Goal: Task Accomplishment & Management: Manage account settings

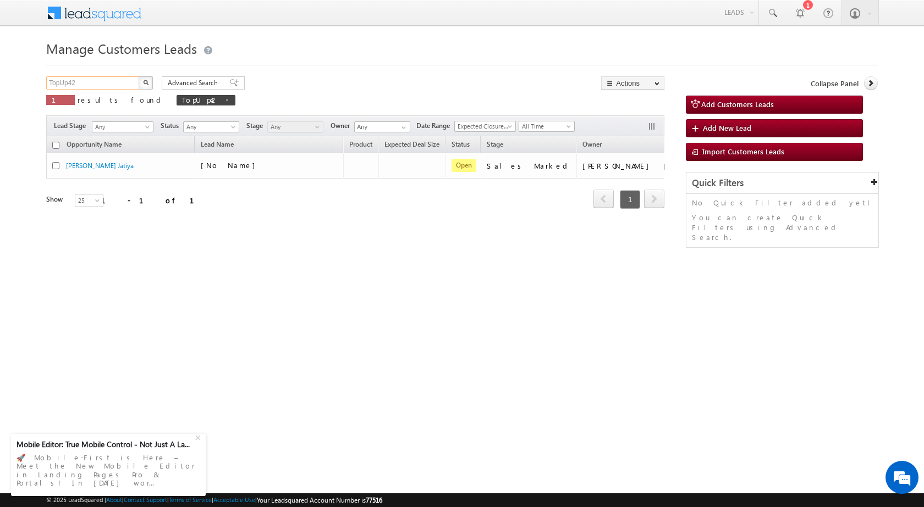
click at [75, 83] on input "TopUp42" at bounding box center [93, 82] width 94 height 13
click at [147, 82] on img "button" at bounding box center [145, 82] width 5 height 5
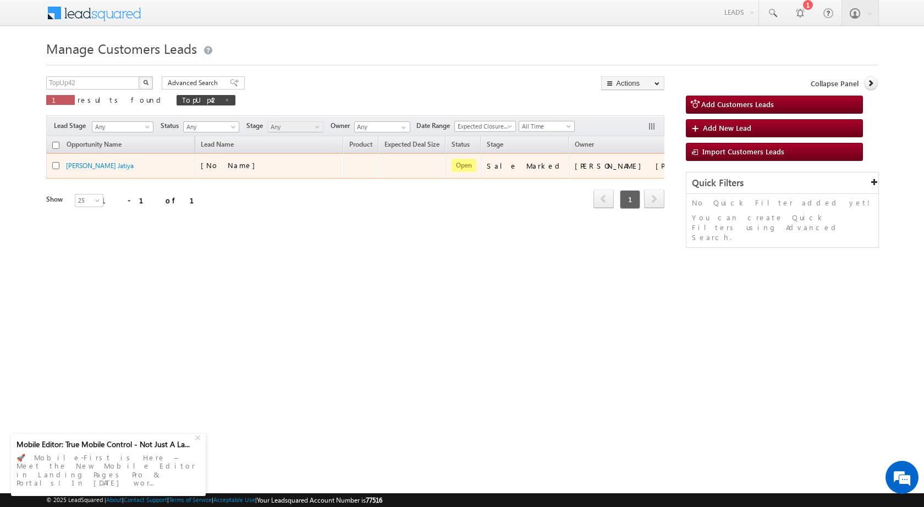
click at [689, 167] on td at bounding box center [712, 165] width 46 height 25
click at [655, 179] on link "Edit" at bounding box center [682, 179] width 55 height 13
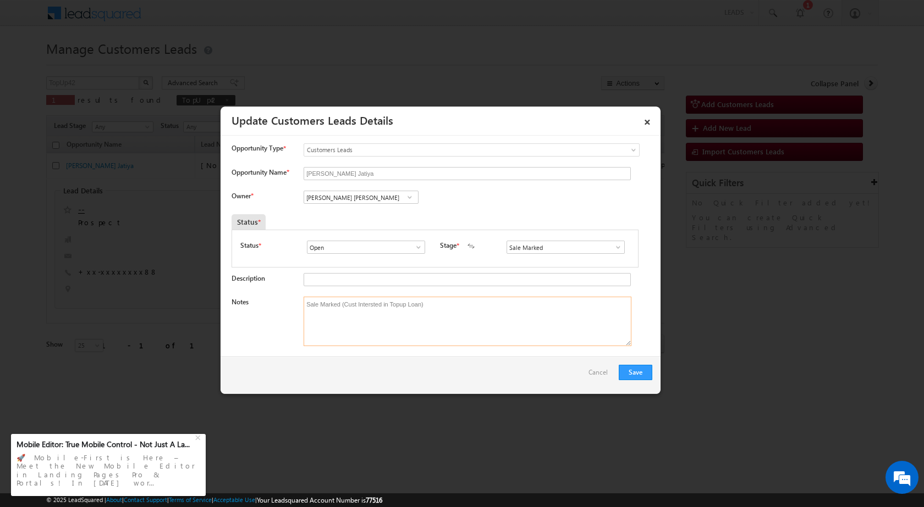
click at [342, 307] on textarea "Sale Marked (Cust Intersted in Topup Loan)" at bounding box center [467, 321] width 328 height 49
click at [379, 333] on textarea "Sale Marked (Cust Intersted in Topup Loan)" at bounding box center [467, 321] width 328 height 49
click at [635, 374] on button "Save" at bounding box center [635, 372] width 34 height 15
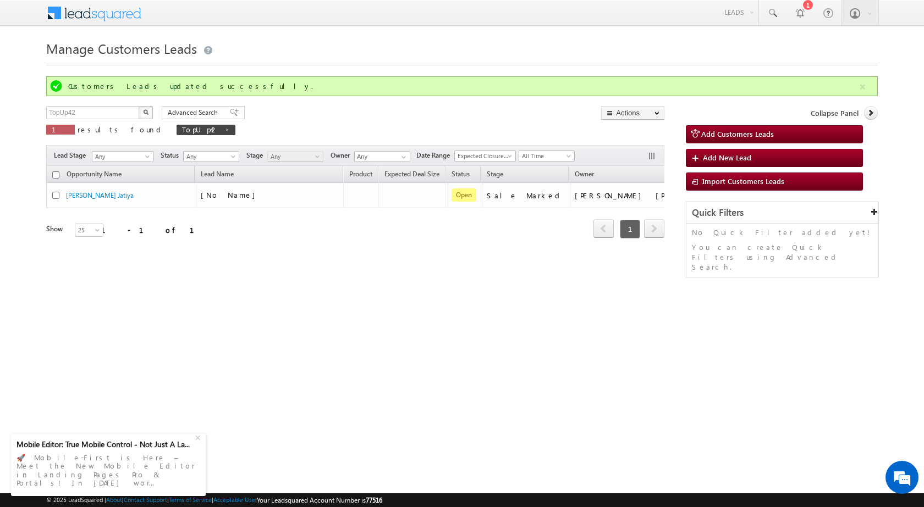
click at [472, 332] on html "Menu [PERSON_NAME] sitar a5@ks erve." at bounding box center [462, 169] width 924 height 339
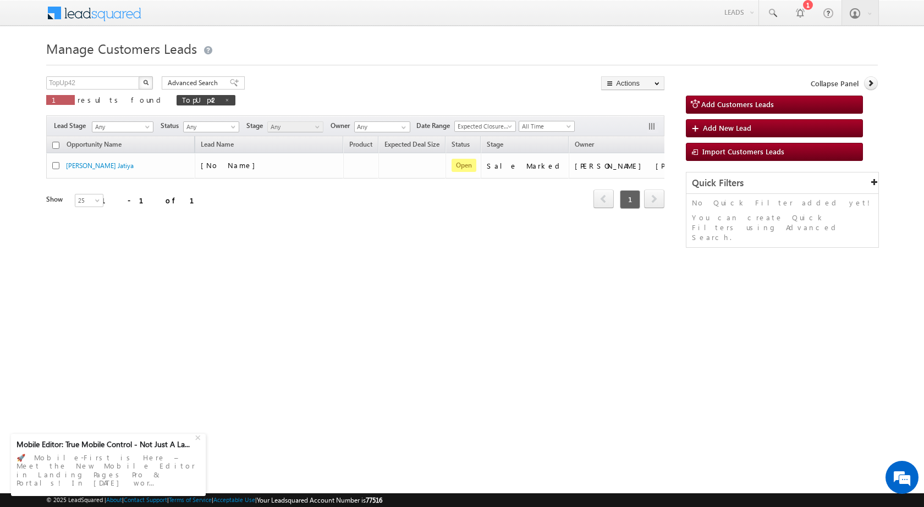
click at [457, 339] on html "Menu [PERSON_NAME] sitar a5@ks erve." at bounding box center [462, 169] width 924 height 339
click at [314, 339] on html "Menu [PERSON_NAME] sitar a5@ks erve." at bounding box center [462, 169] width 924 height 339
drag, startPoint x: 243, startPoint y: 269, endPoint x: 182, endPoint y: 2, distance: 274.0
click at [243, 254] on div "Manage Customers Leads Customers Leads updated successfully. TopUp42 X 1 result…" at bounding box center [461, 174] width 831 height 275
